Goal: Task Accomplishment & Management: Use online tool/utility

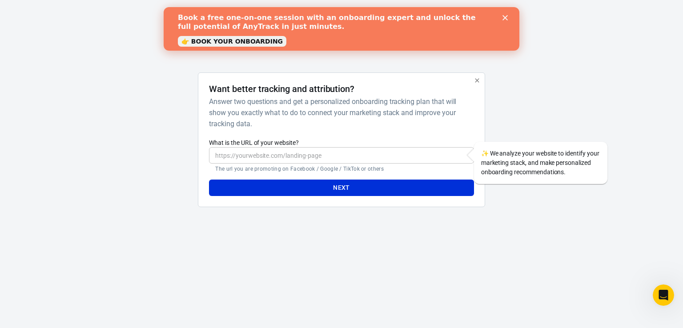
drag, startPoint x: 279, startPoint y: 154, endPoint x: 276, endPoint y: 162, distance: 9.0
click at [279, 154] on input "What is the URL of your website?" at bounding box center [341, 155] width 265 height 16
paste input "[DOMAIN_NAME]"
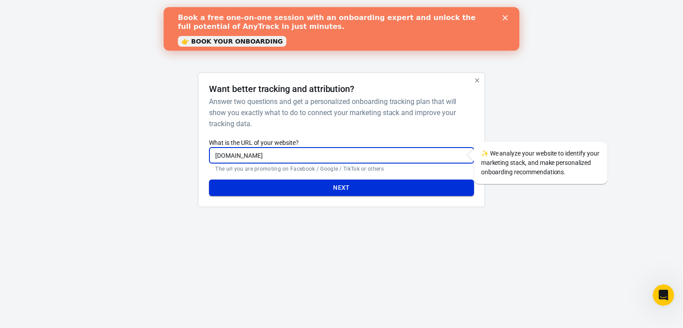
type input "[DOMAIN_NAME]"
click at [269, 188] on button "Next" at bounding box center [341, 188] width 265 height 16
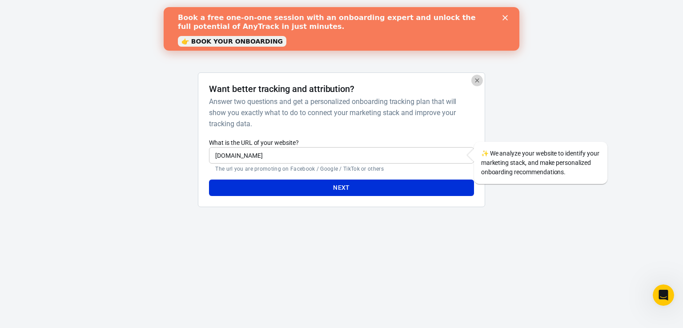
click at [479, 80] on icon "button" at bounding box center [477, 80] width 7 height 7
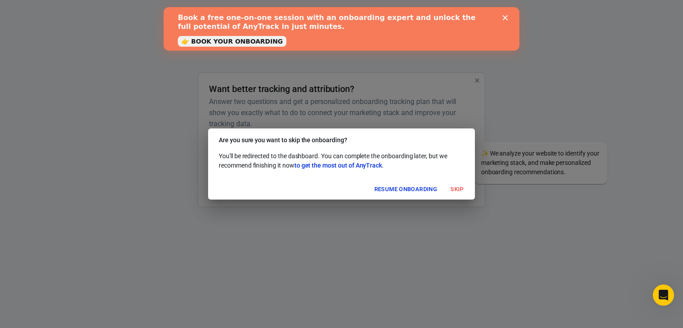
click at [509, 16] on div "Close" at bounding box center [507, 17] width 9 height 5
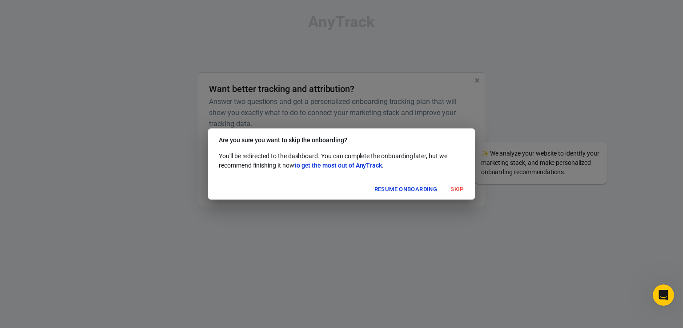
click at [459, 192] on button "Skip" at bounding box center [457, 190] width 28 height 14
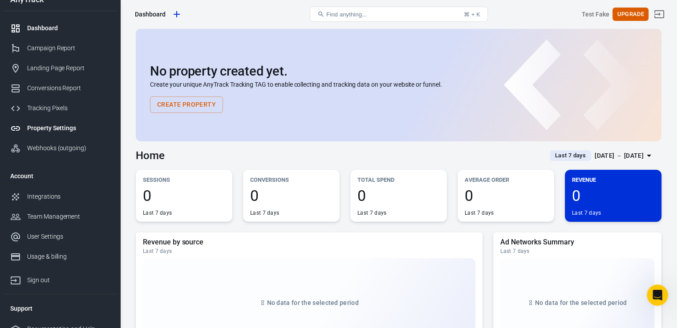
scroll to position [23, 0]
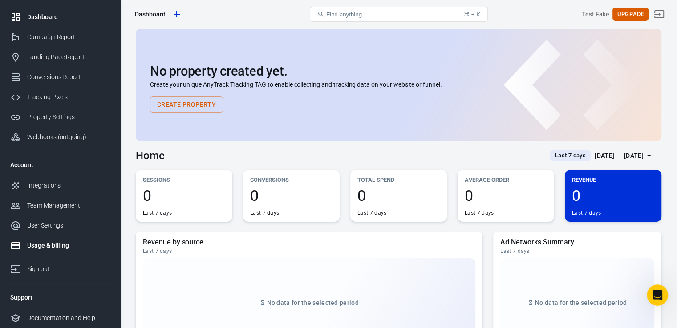
click at [57, 247] on div "Usage & billing" at bounding box center [68, 245] width 83 height 9
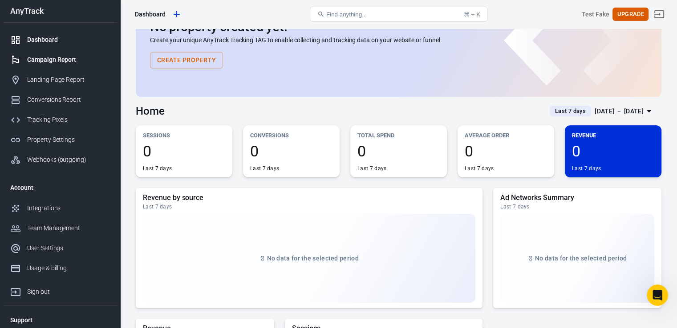
scroll to position [44, 0]
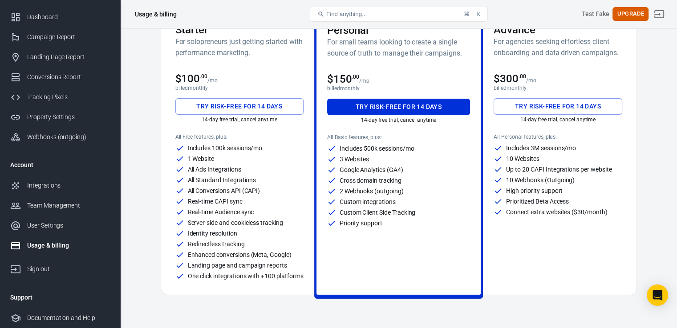
scroll to position [44, 0]
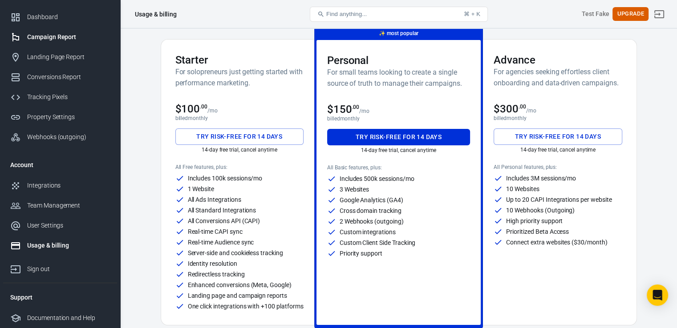
click at [72, 39] on div "Campaign Report" at bounding box center [68, 36] width 83 height 9
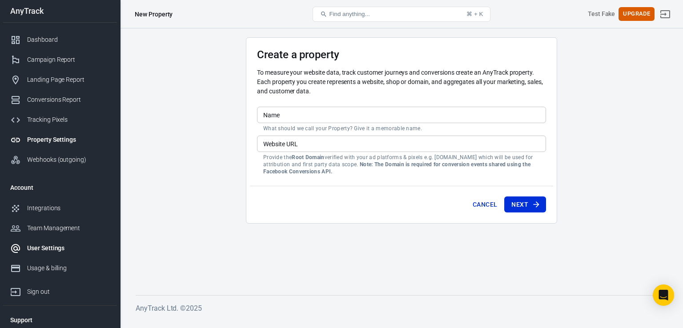
click at [39, 250] on div "User Settings" at bounding box center [68, 248] width 83 height 9
